Goal: Transaction & Acquisition: Book appointment/travel/reservation

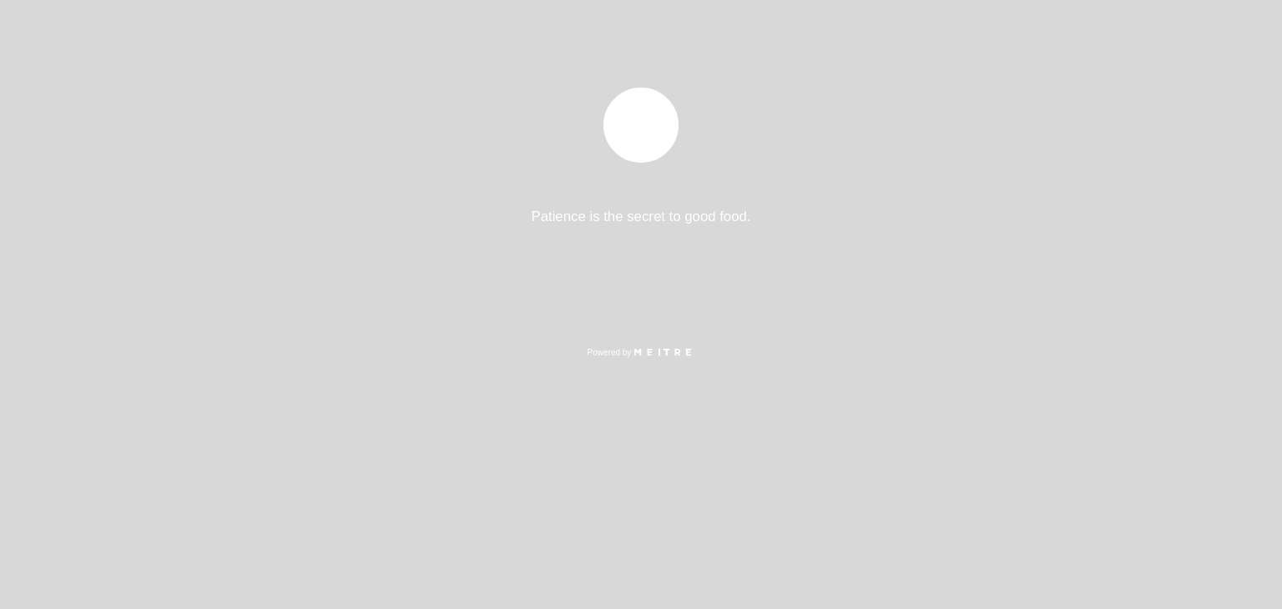
select select "es"
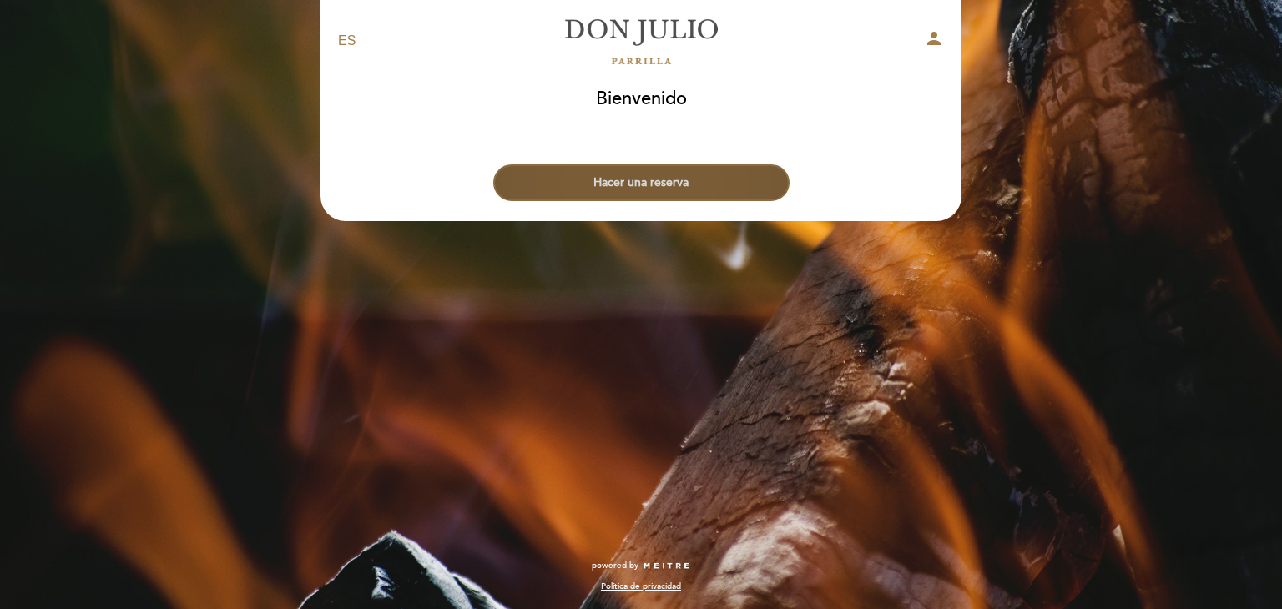
click at [668, 184] on button "Hacer una reserva" at bounding box center [641, 182] width 296 height 37
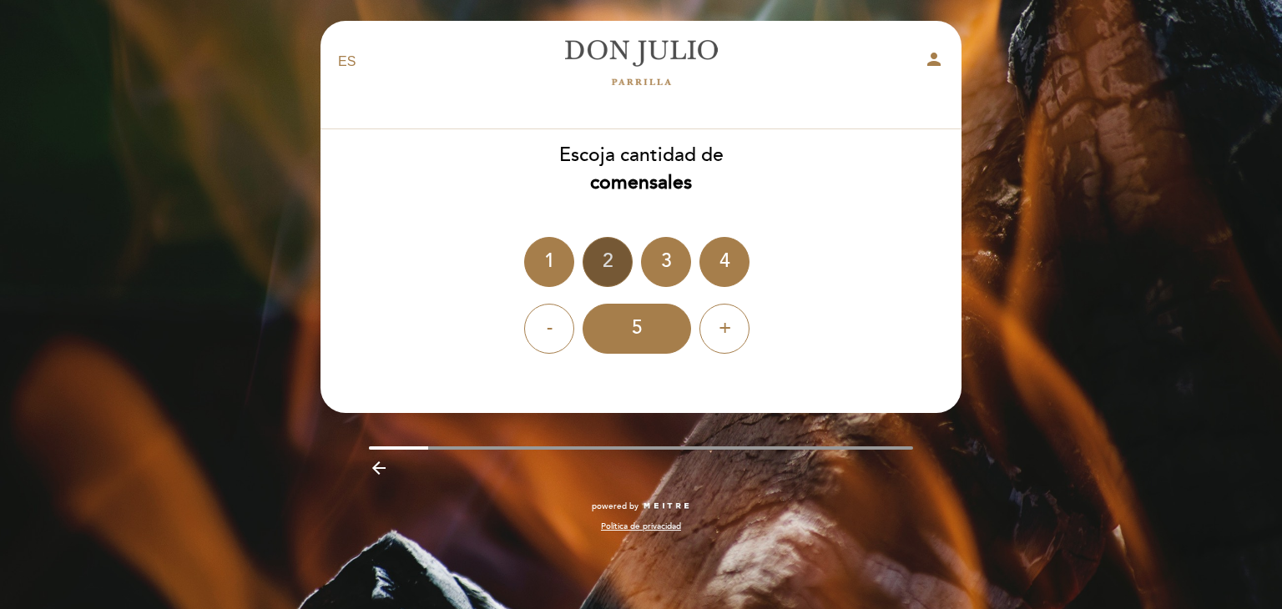
click at [613, 255] on div "2" at bounding box center [608, 262] width 50 height 50
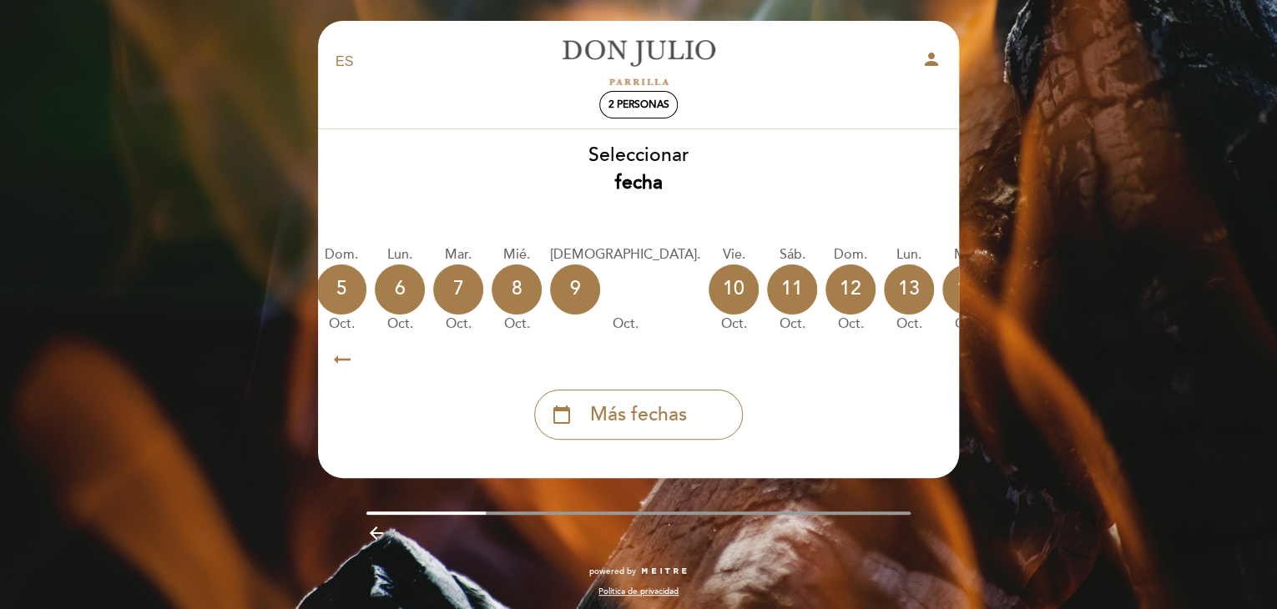
scroll to position [0, 491]
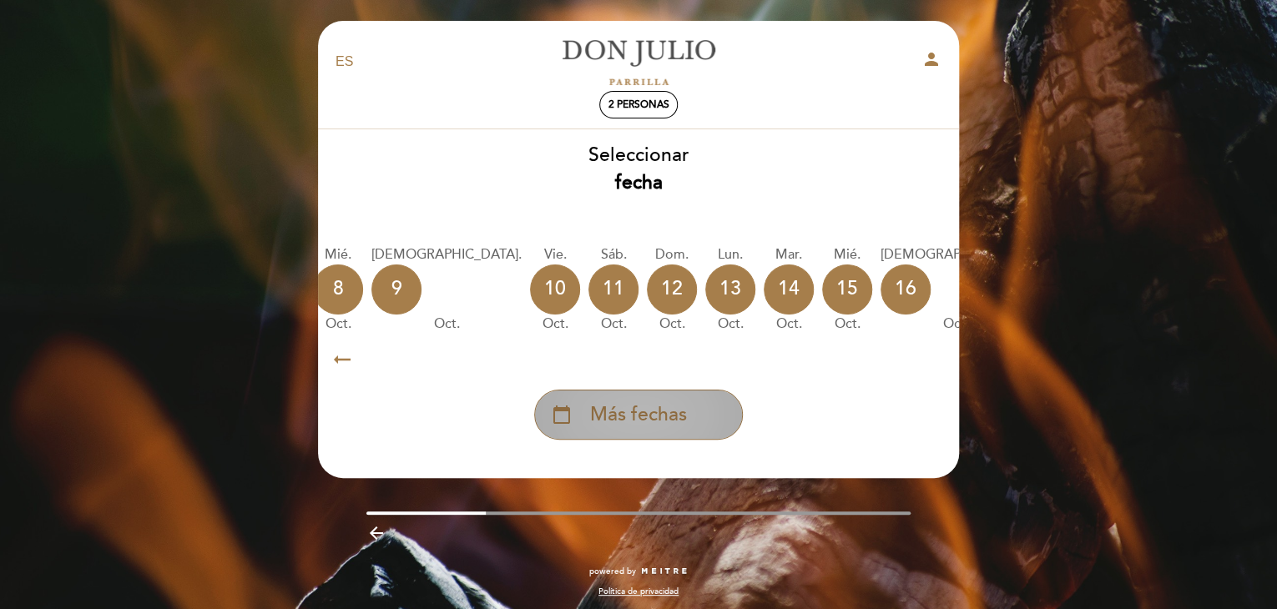
click at [629, 412] on span "Más fechas" at bounding box center [638, 415] width 97 height 28
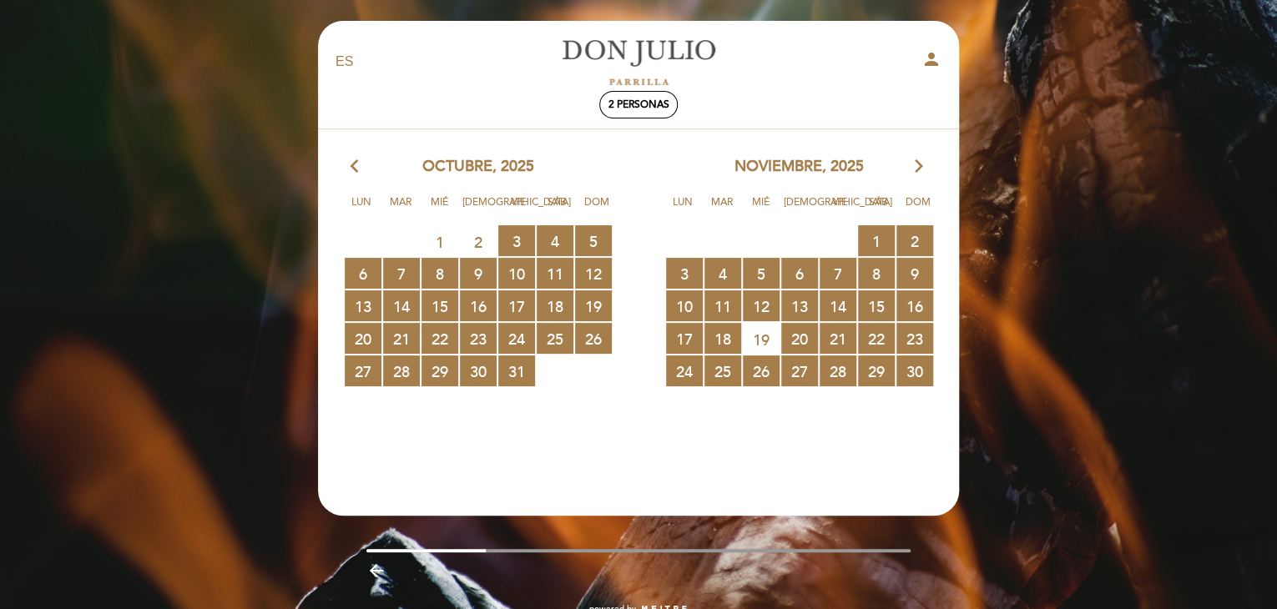
click at [913, 164] on icon "arrow_forward_ios" at bounding box center [918, 167] width 15 height 22
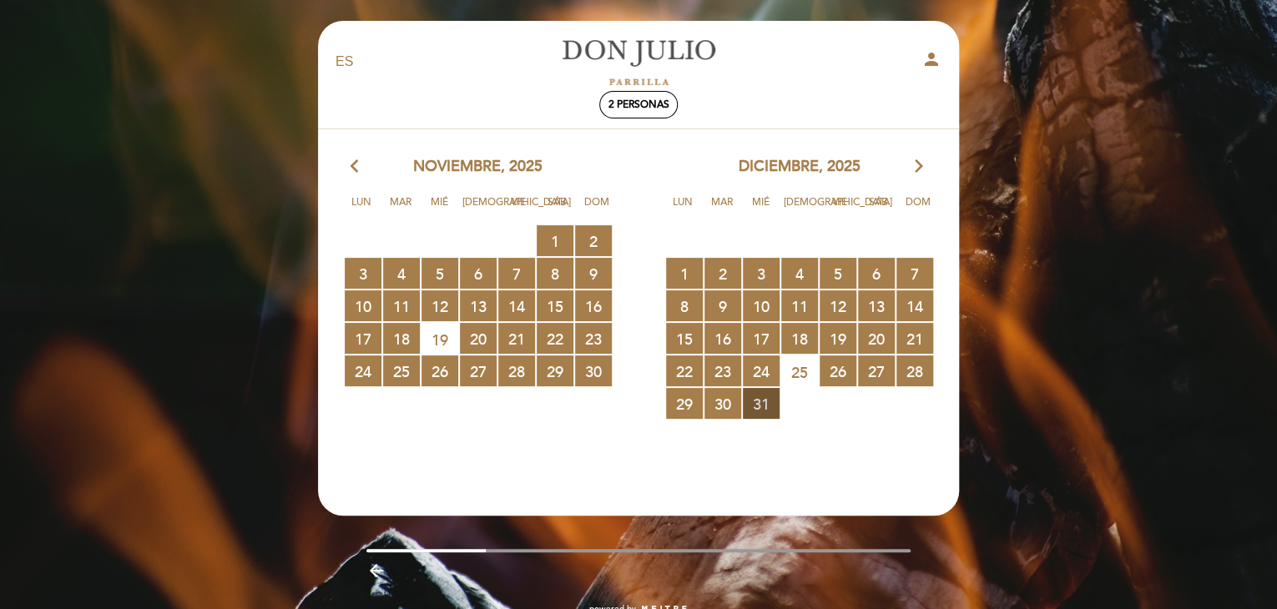
click at [770, 406] on span "31 RESERVAS DISPONIBLES" at bounding box center [761, 403] width 37 height 31
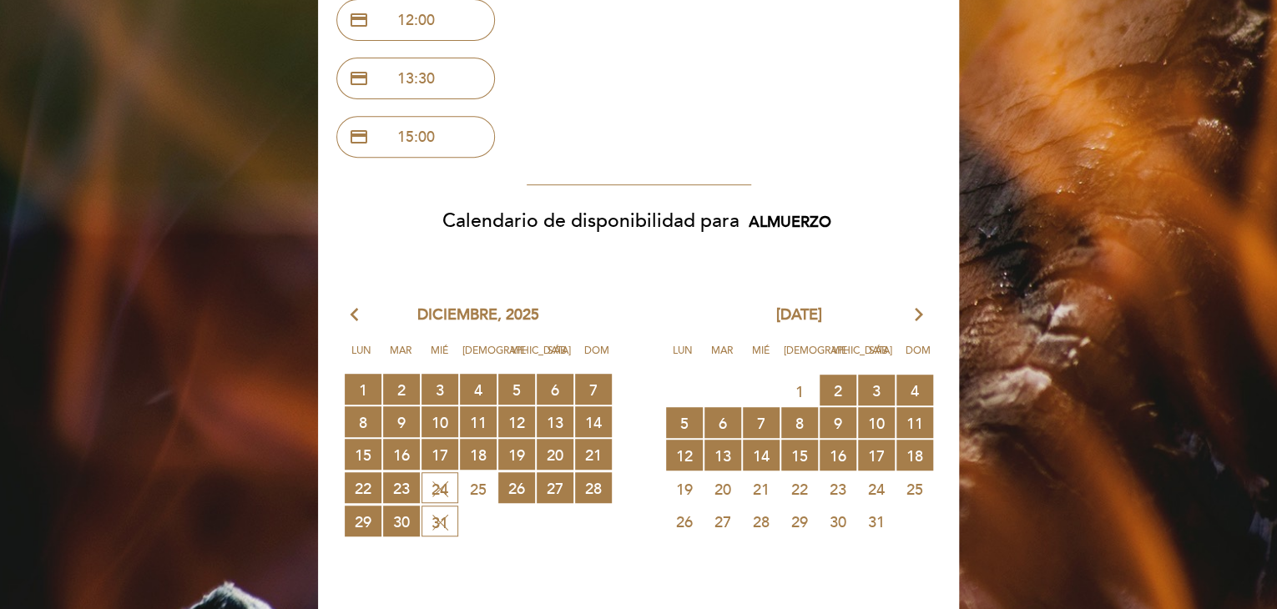
scroll to position [334, 0]
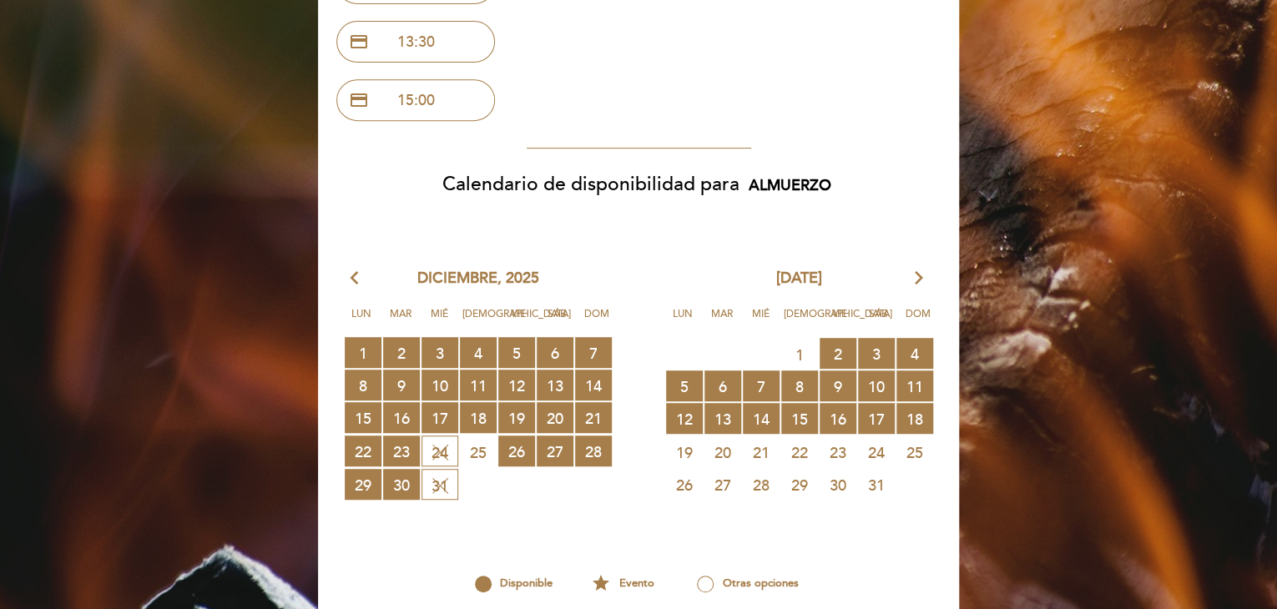
click at [911, 278] on icon "arrow_forward_ios" at bounding box center [918, 279] width 15 height 22
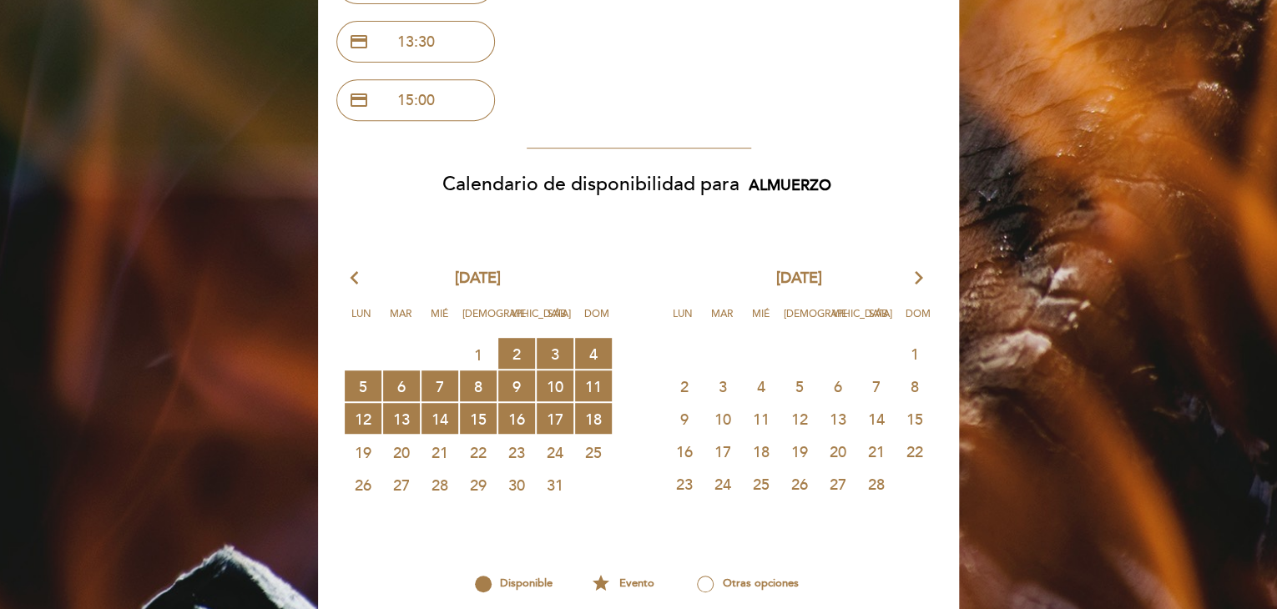
drag, startPoint x: 354, startPoint y: 278, endPoint x: 394, endPoint y: 261, distance: 43.4
click at [354, 278] on icon "arrow_back_ios" at bounding box center [358, 279] width 15 height 22
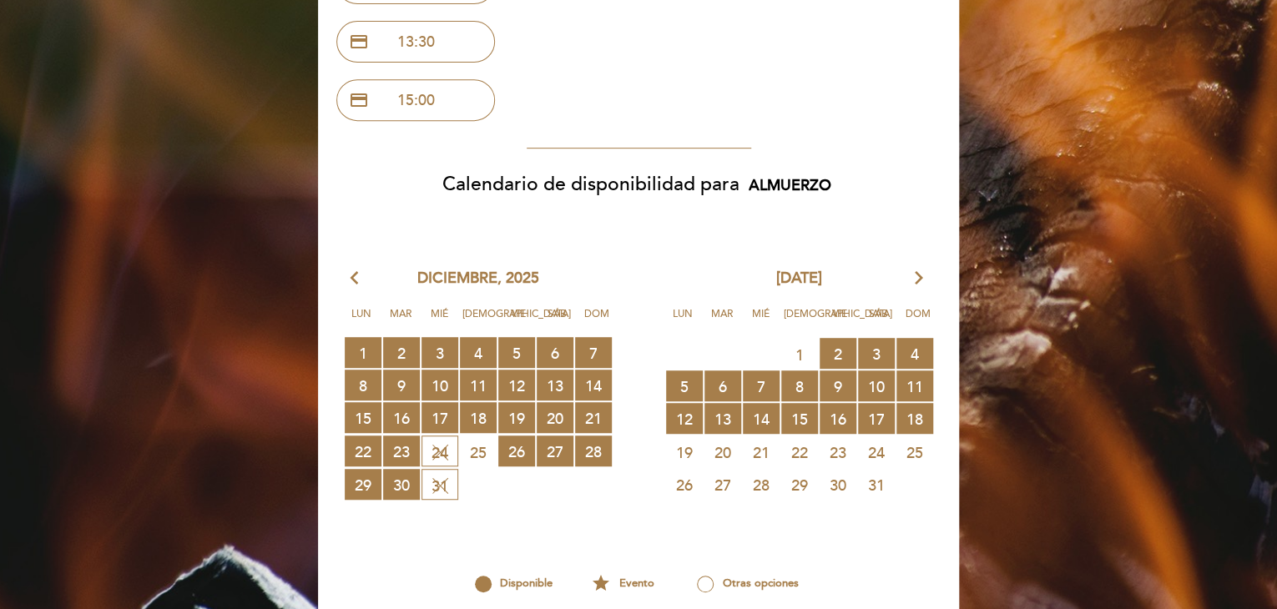
click at [916, 275] on icon "arrow_forward_ios" at bounding box center [918, 279] width 15 height 22
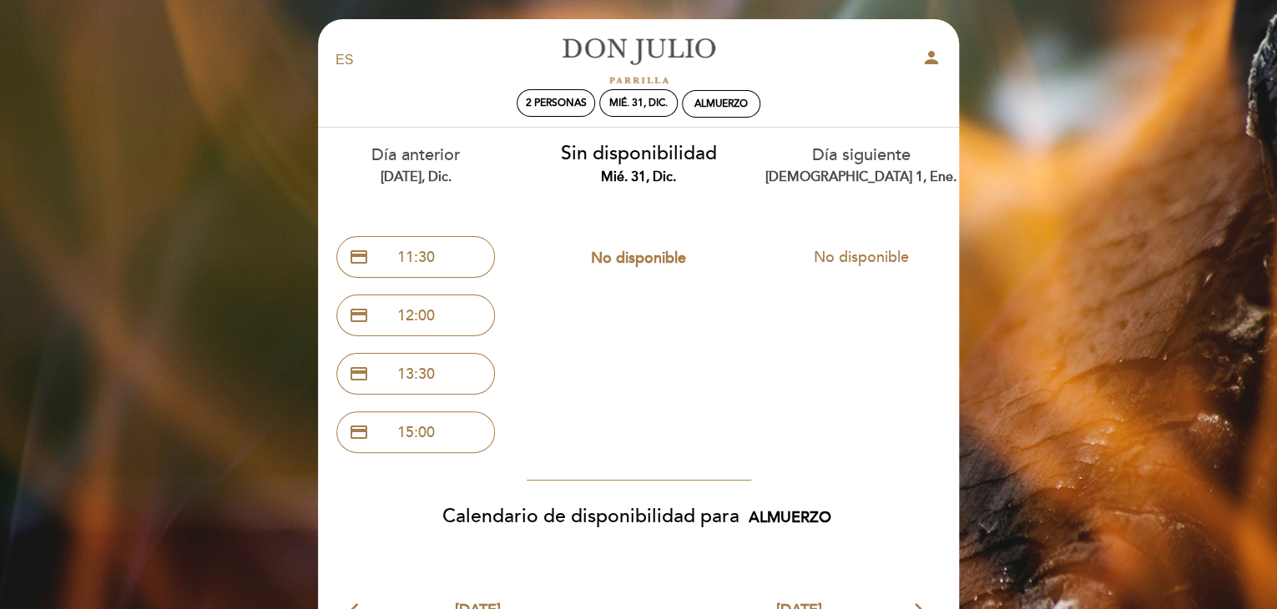
scroll to position [0, 0]
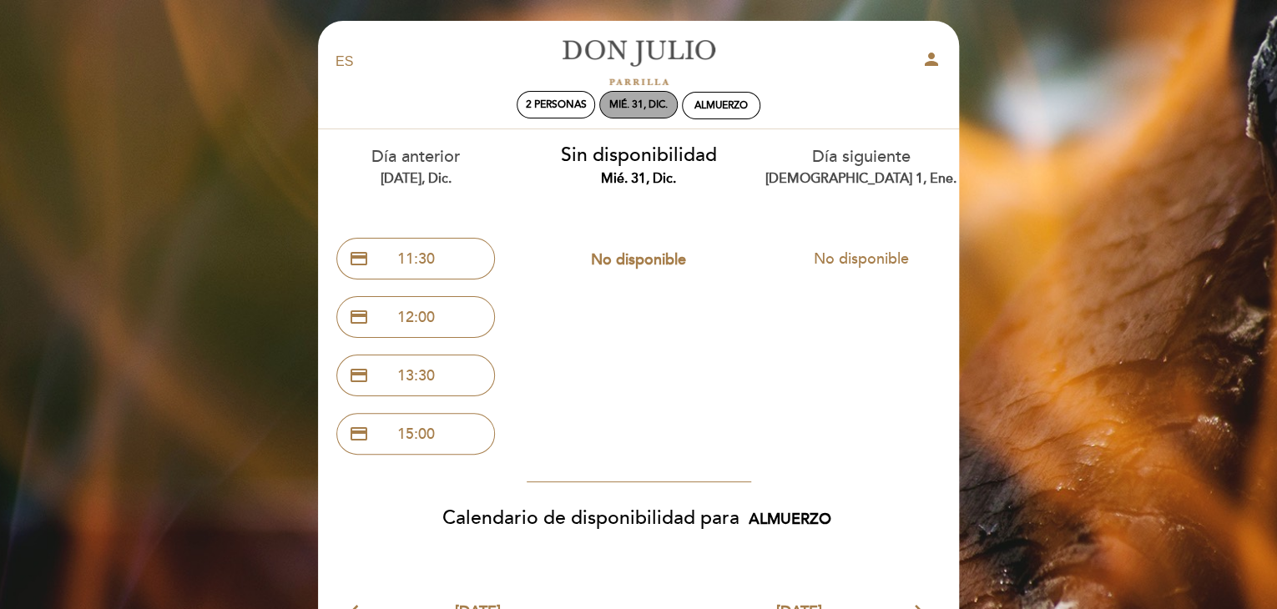
click at [654, 105] on div "mié. 31, dic." at bounding box center [638, 104] width 58 height 13
select select "? undefined:undefined ?"
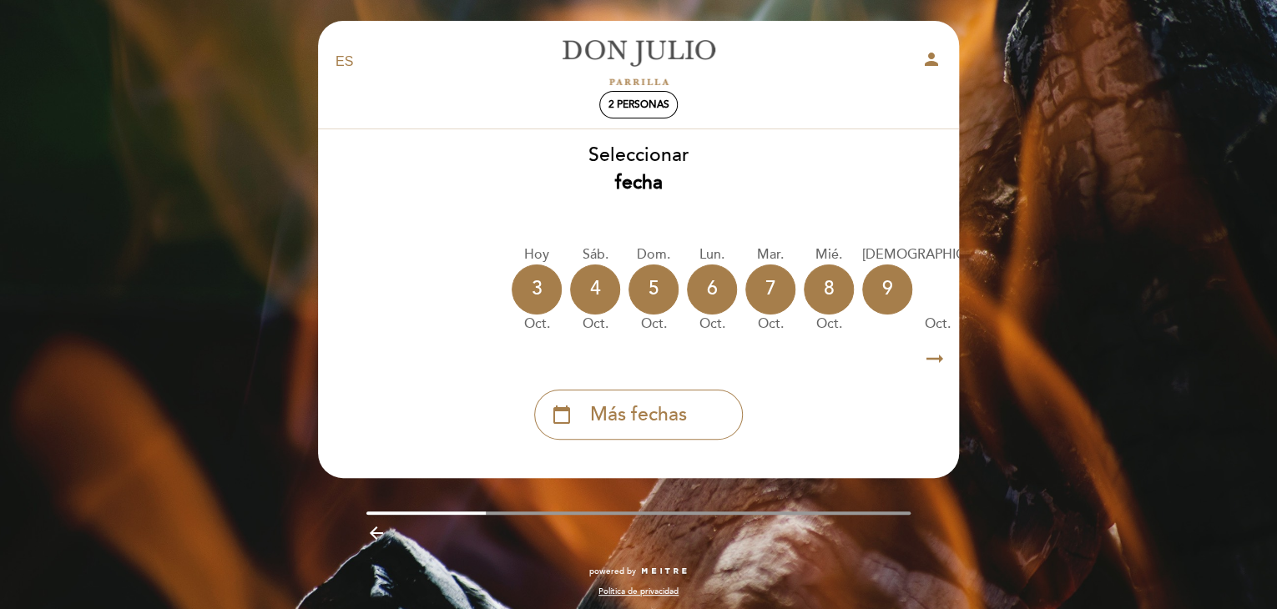
click at [640, 423] on span "Más fechas" at bounding box center [638, 415] width 97 height 28
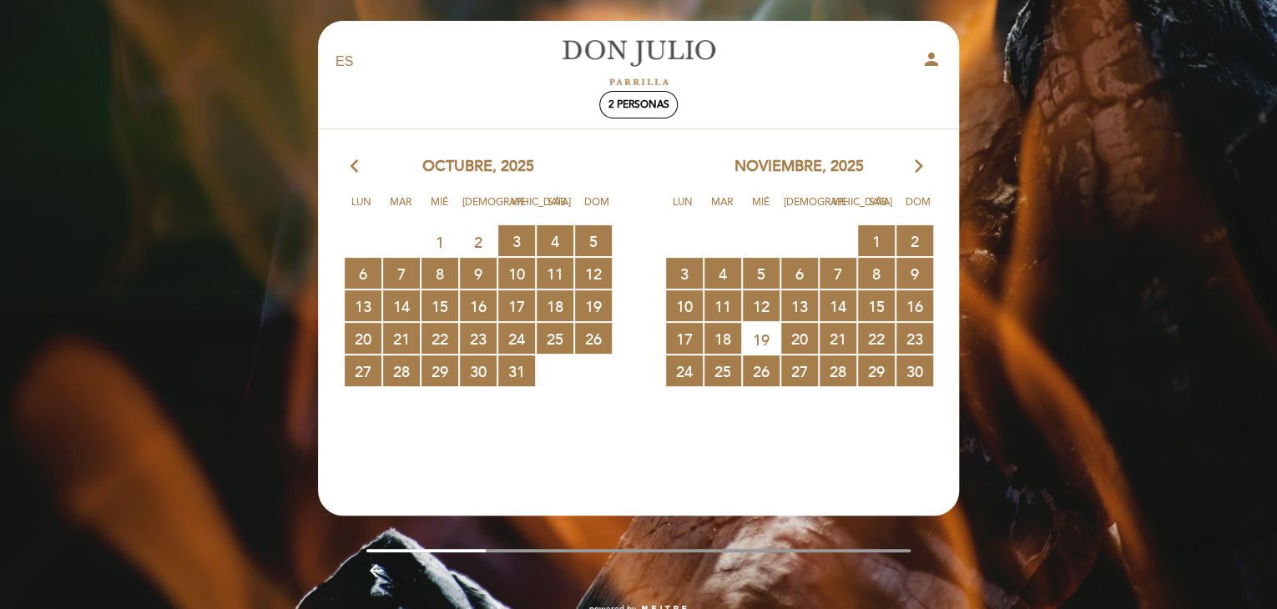
click at [920, 169] on icon "arrow_forward_ios" at bounding box center [918, 167] width 15 height 22
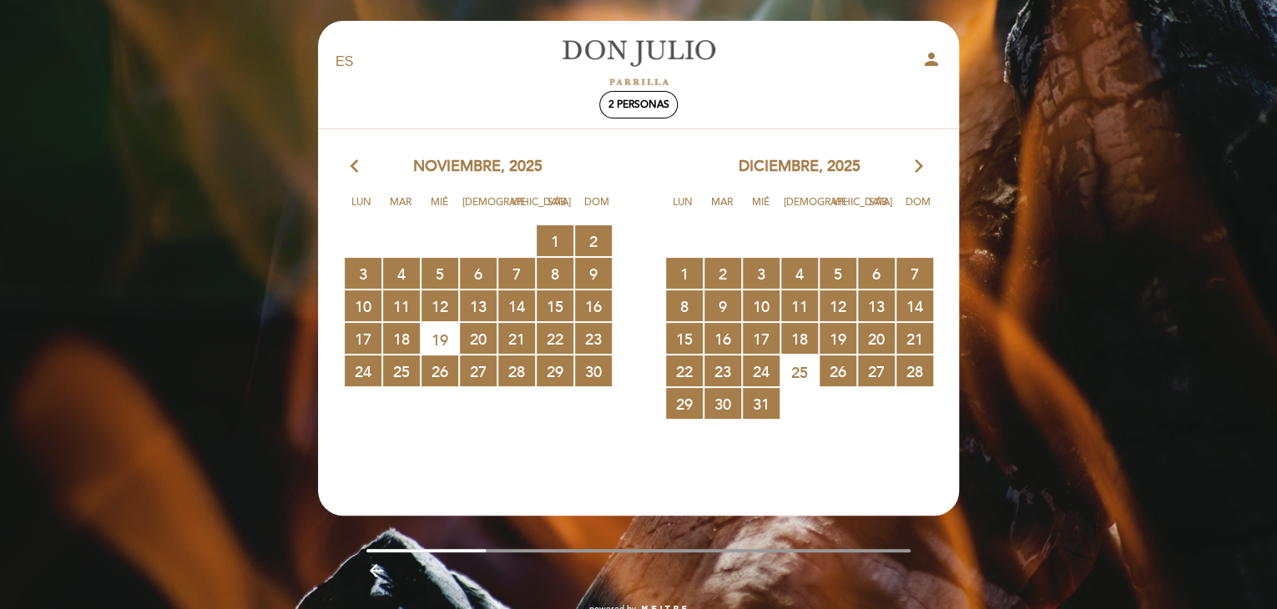
click at [917, 164] on icon "arrow_forward_ios" at bounding box center [918, 167] width 15 height 22
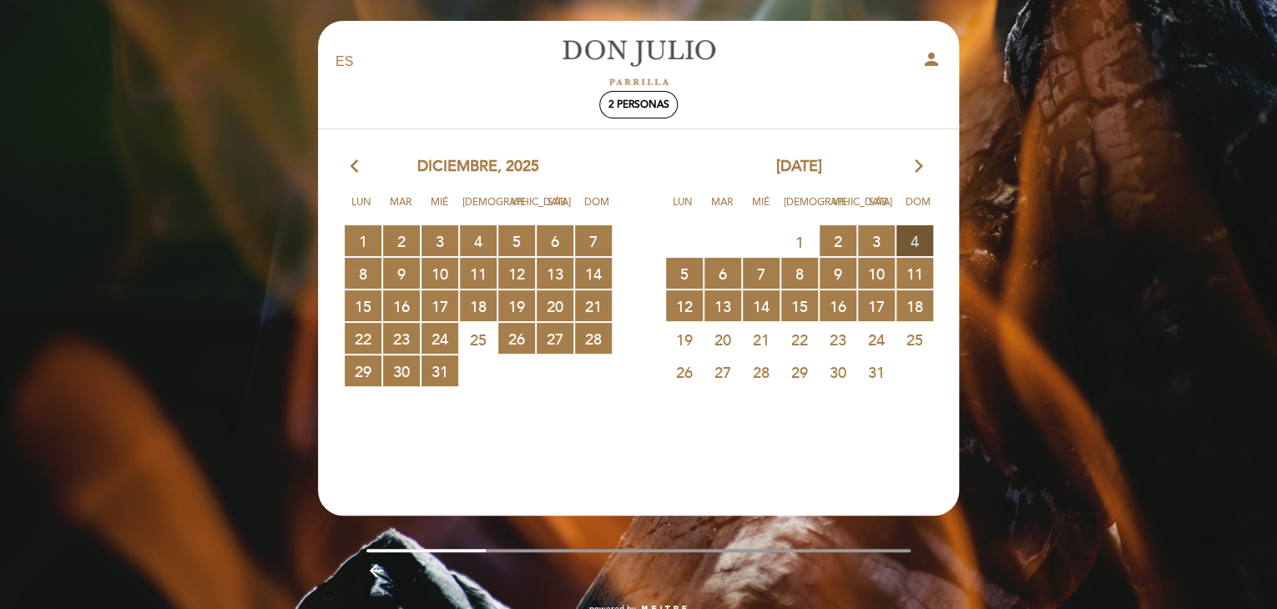
click at [916, 231] on span "4 RESERVAS DISPONIBLES" at bounding box center [914, 240] width 37 height 31
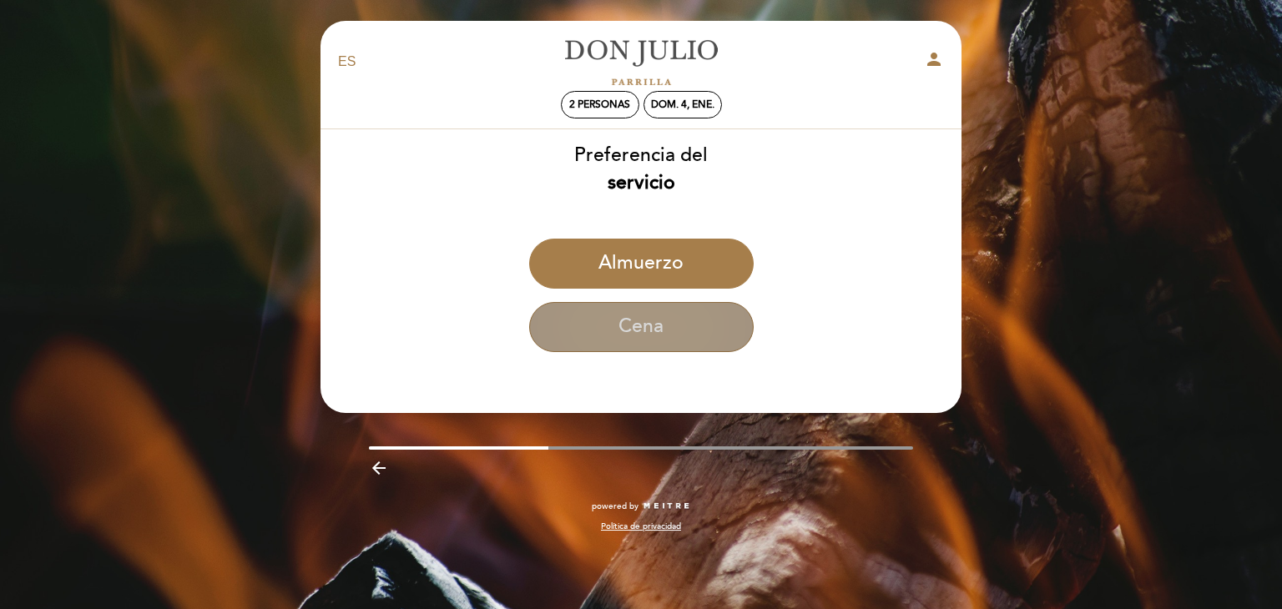
click at [662, 321] on button "Cena" at bounding box center [641, 327] width 225 height 50
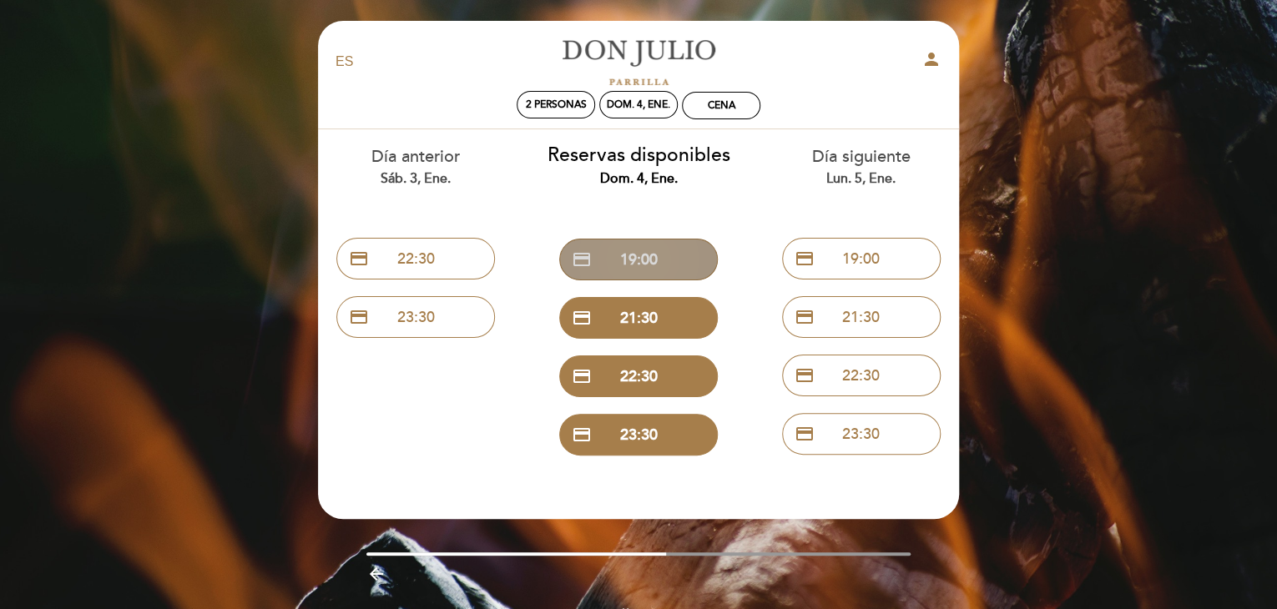
click at [674, 261] on button "credit_card 19:00" at bounding box center [638, 260] width 159 height 42
